Goal: Check status: Check status

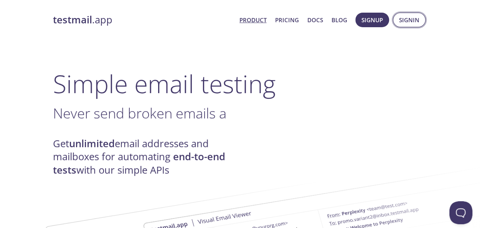
click at [411, 23] on span "Signin" at bounding box center [409, 20] width 20 height 10
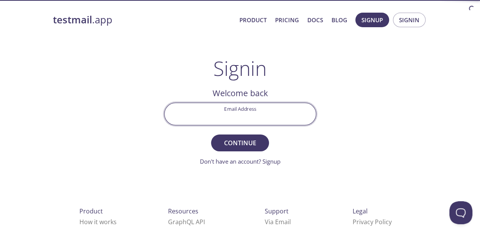
click at [215, 112] on input "Email Address" at bounding box center [240, 114] width 151 height 22
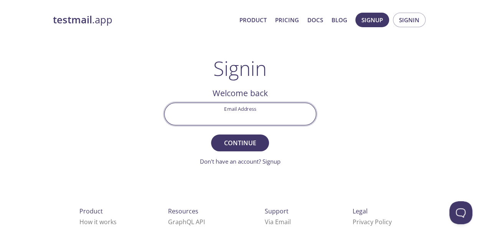
type input "[EMAIL_ADDRESS][DOMAIN_NAME]"
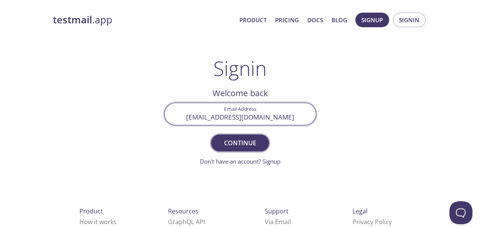
click at [237, 145] on span "Continue" at bounding box center [240, 143] width 41 height 11
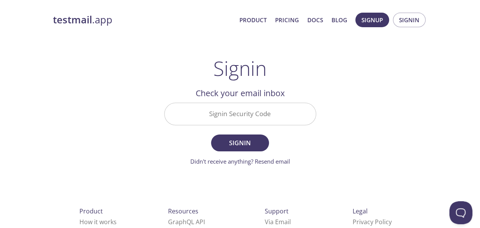
click at [241, 120] on input "Signin Security Code" at bounding box center [240, 114] width 151 height 22
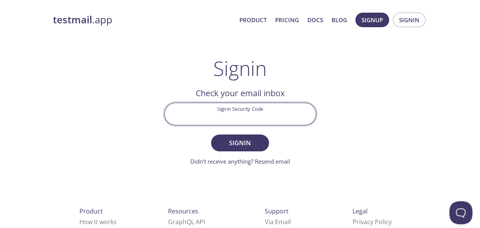
paste input "VEJ2K93"
type input "VEJ2K93"
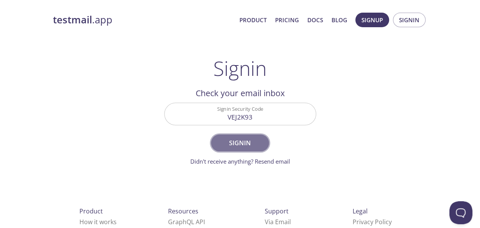
click at [259, 136] on button "Signin" at bounding box center [240, 143] width 58 height 17
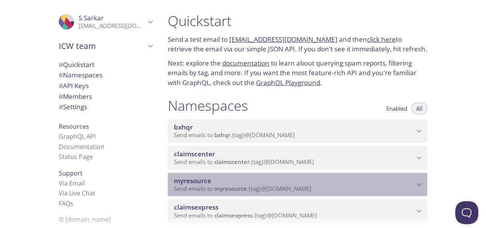
click at [396, 183] on span "myresource" at bounding box center [294, 181] width 240 height 8
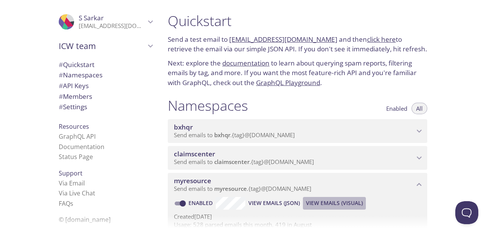
click at [326, 201] on span "View Emails (Visual)" at bounding box center [334, 203] width 57 height 9
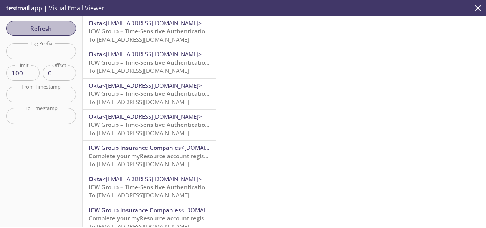
click at [61, 31] on span "Refresh" at bounding box center [41, 28] width 58 height 10
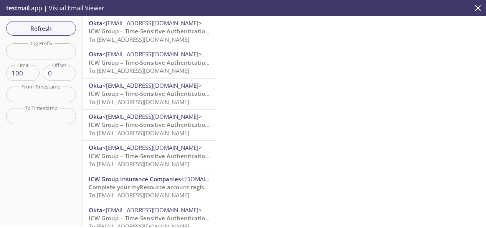
click at [160, 36] on span "To: [EMAIL_ADDRESS][DOMAIN_NAME]" at bounding box center [139, 40] width 101 height 8
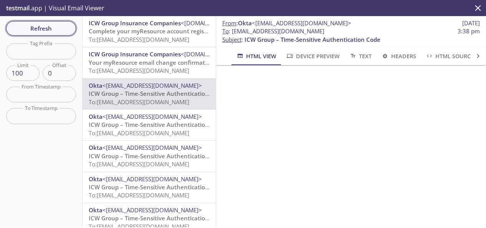
click at [41, 27] on span "Refresh" at bounding box center [41, 28] width 58 height 10
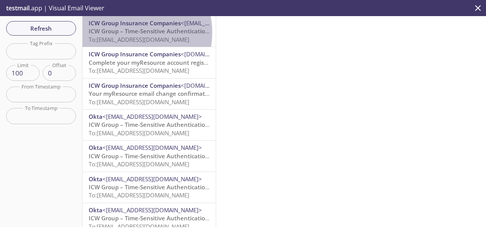
click at [130, 33] on span "ICW Group – Time-Sensitive Authentication Code" at bounding box center [157, 31] width 136 height 8
